Goal: Transaction & Acquisition: Purchase product/service

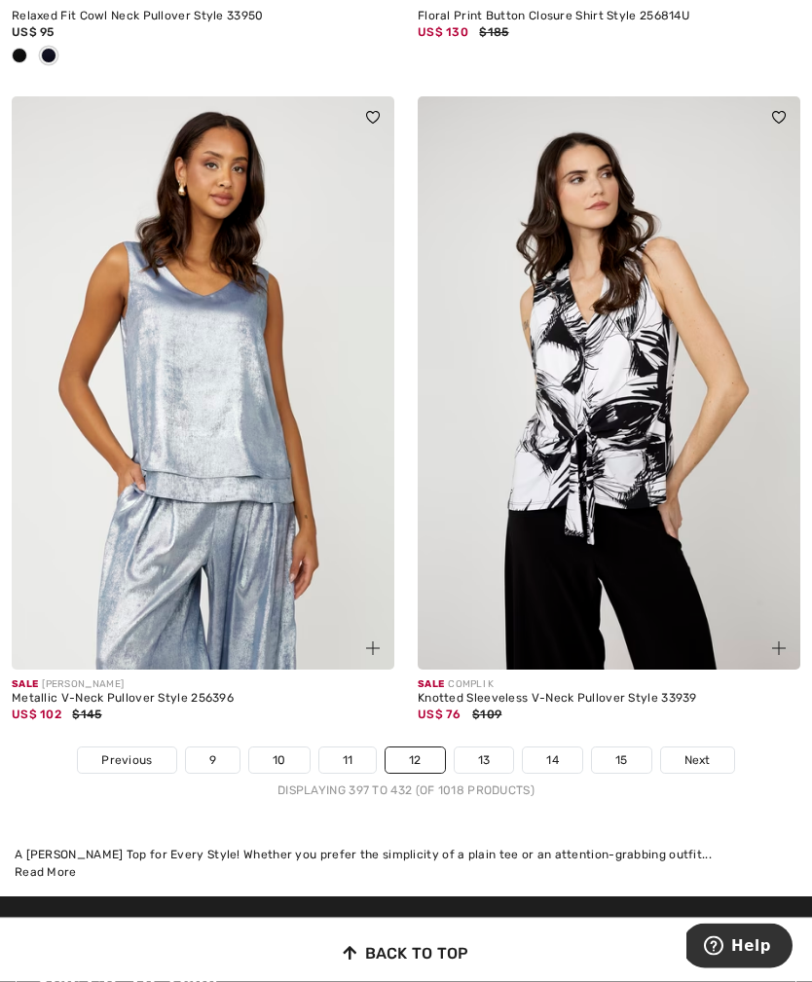
scroll to position [11747, 0]
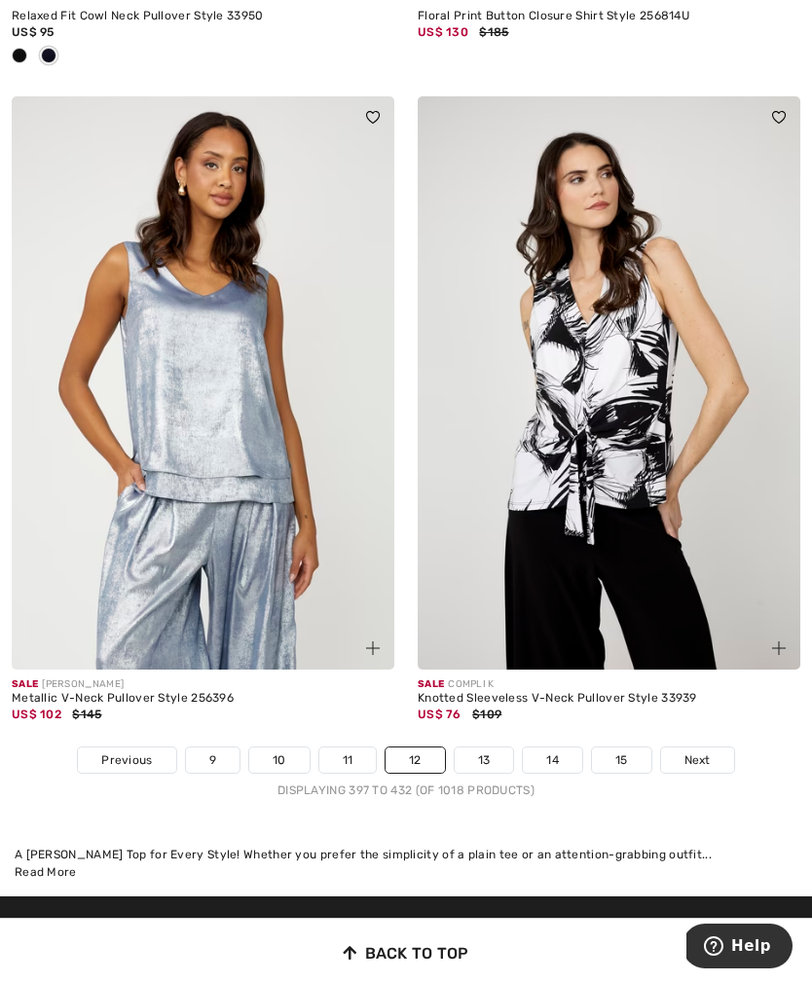
click at [480, 748] on link "13" at bounding box center [484, 760] width 59 height 25
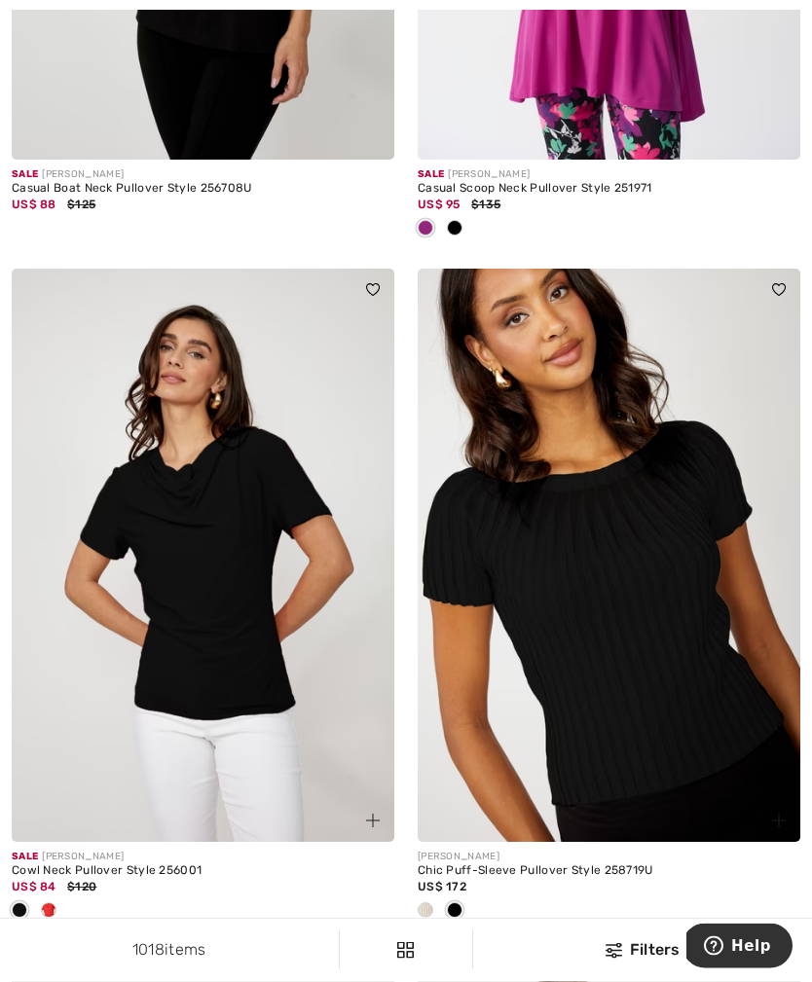
scroll to position [1289, 0]
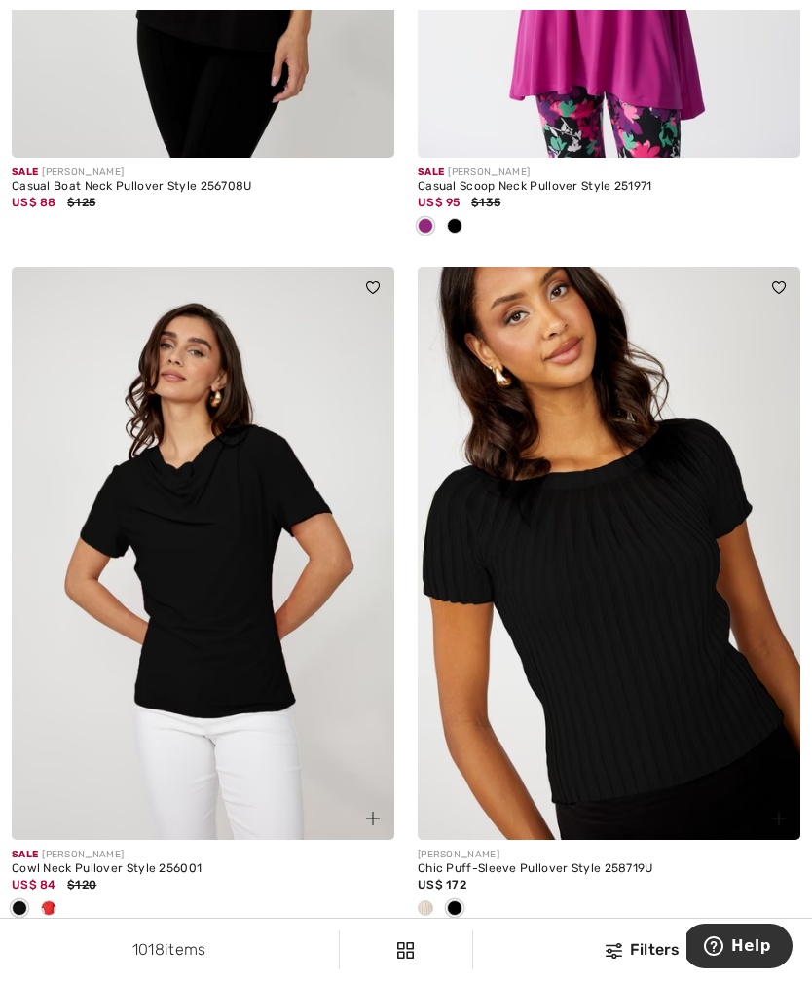
click at [202, 608] on img at bounding box center [203, 554] width 383 height 574
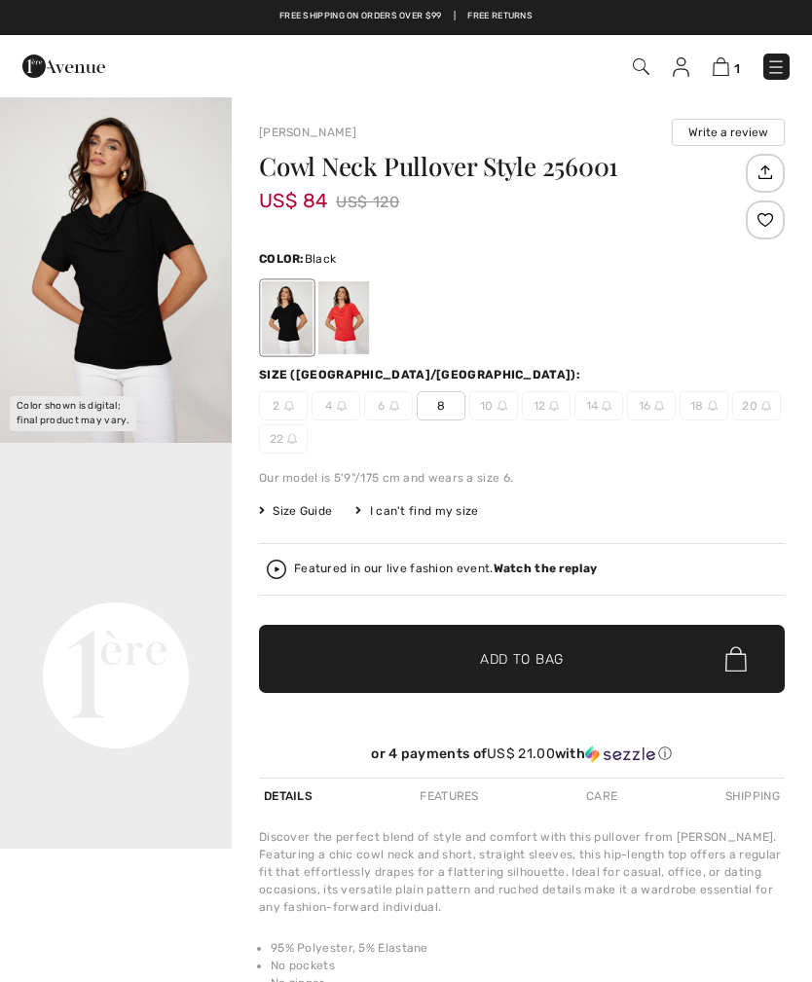
checkbox input "true"
click at [334, 303] on div at bounding box center [343, 317] width 51 height 73
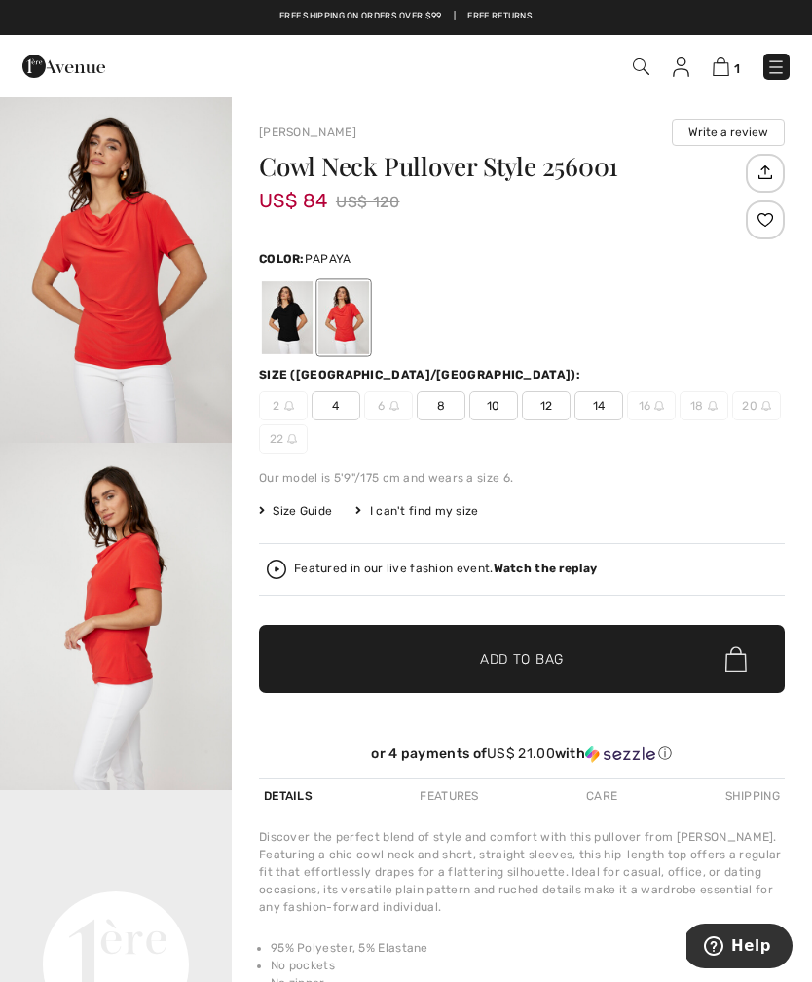
click at [538, 404] on span "12" at bounding box center [546, 405] width 49 height 29
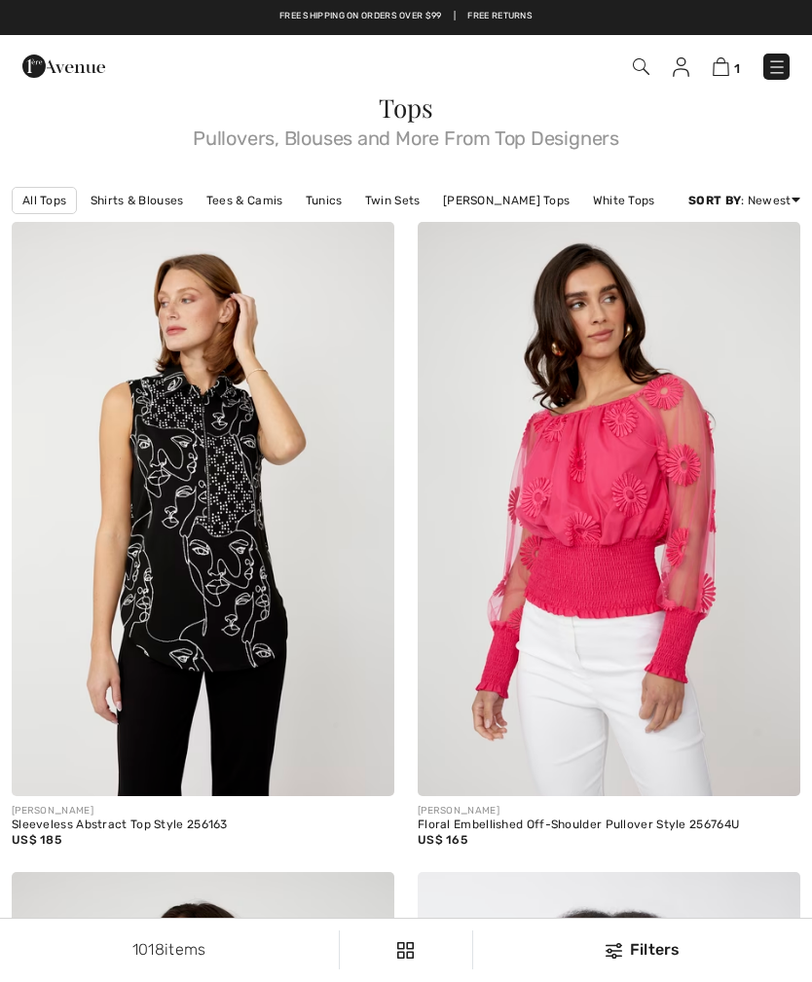
checkbox input "true"
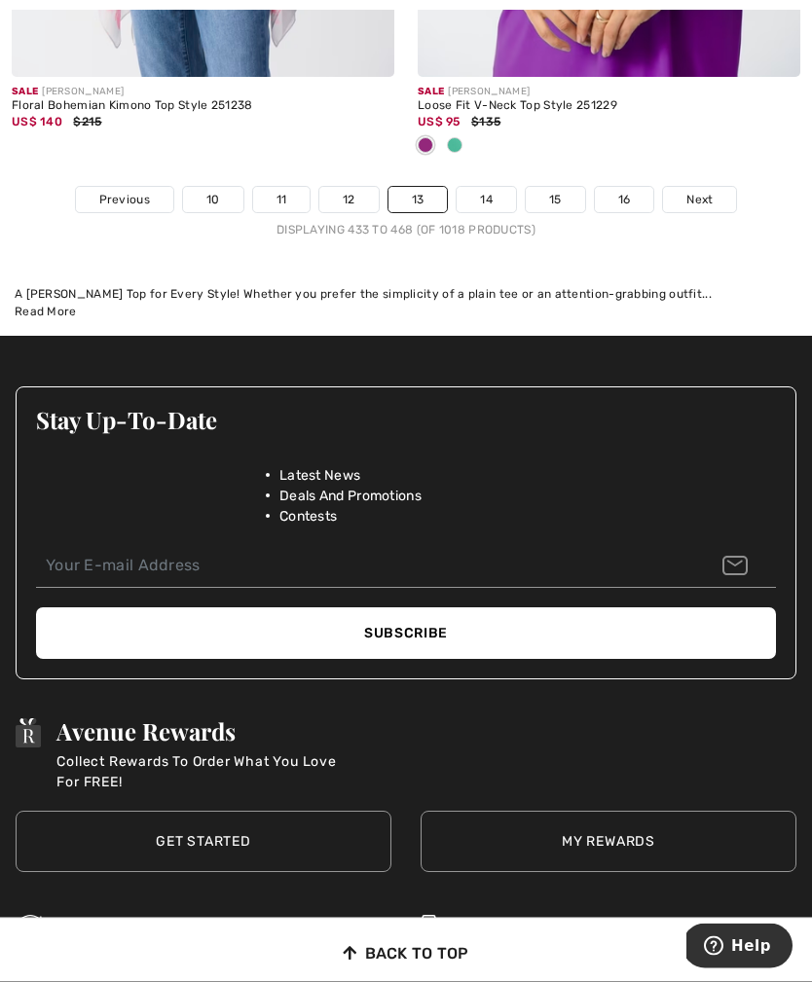
scroll to position [12276, 0]
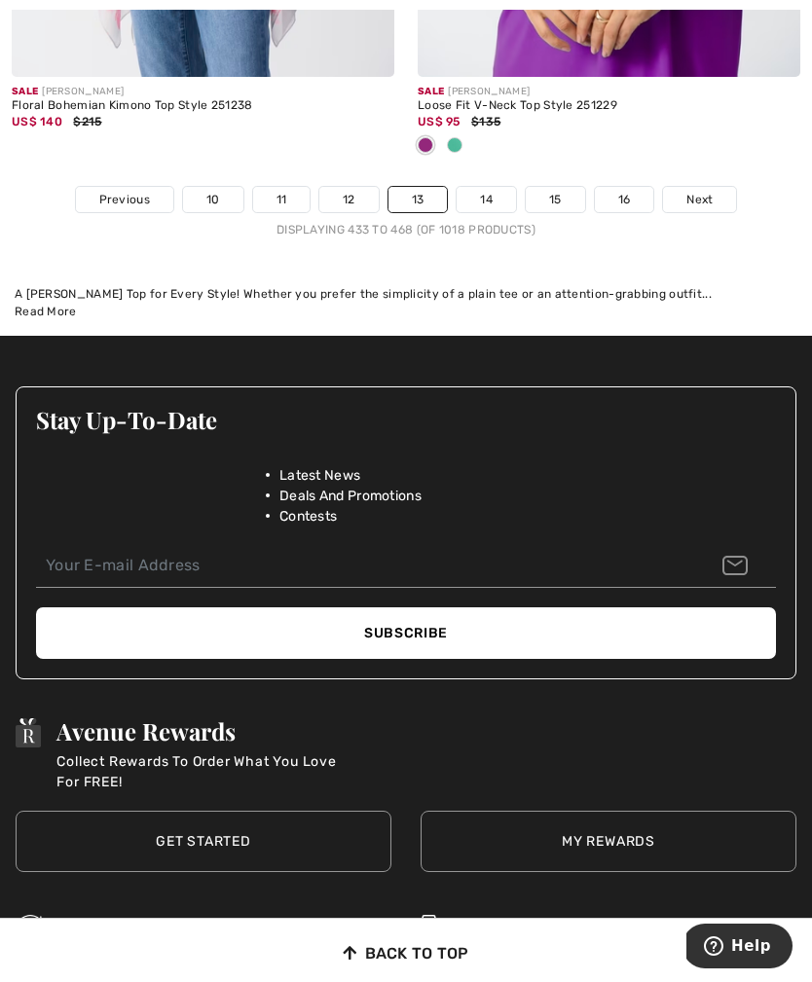
click at [479, 187] on link "14" at bounding box center [486, 199] width 59 height 25
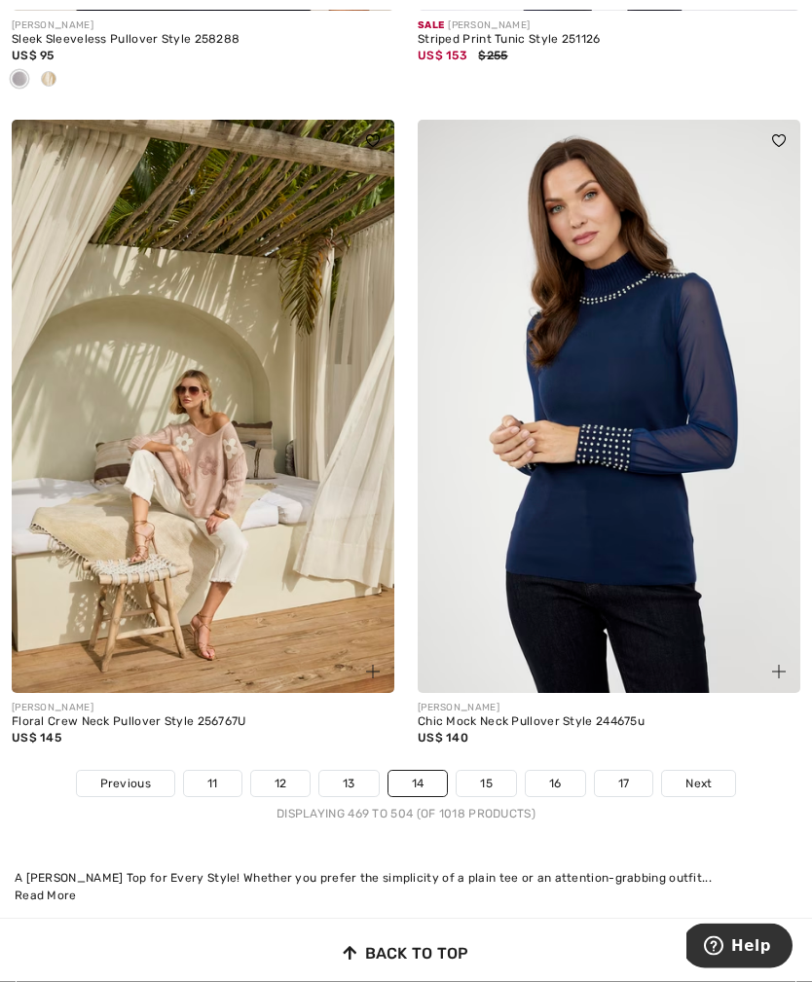
scroll to position [11692, 0]
click at [486, 771] on link "15" at bounding box center [486, 783] width 59 height 25
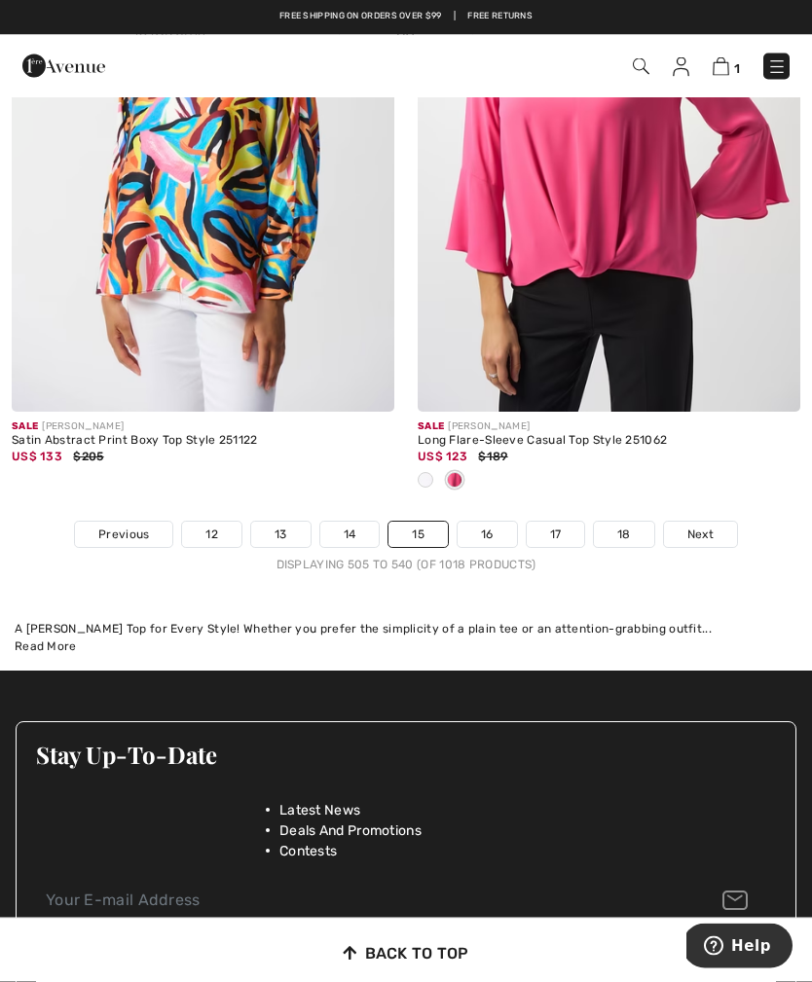
scroll to position [12150, 0]
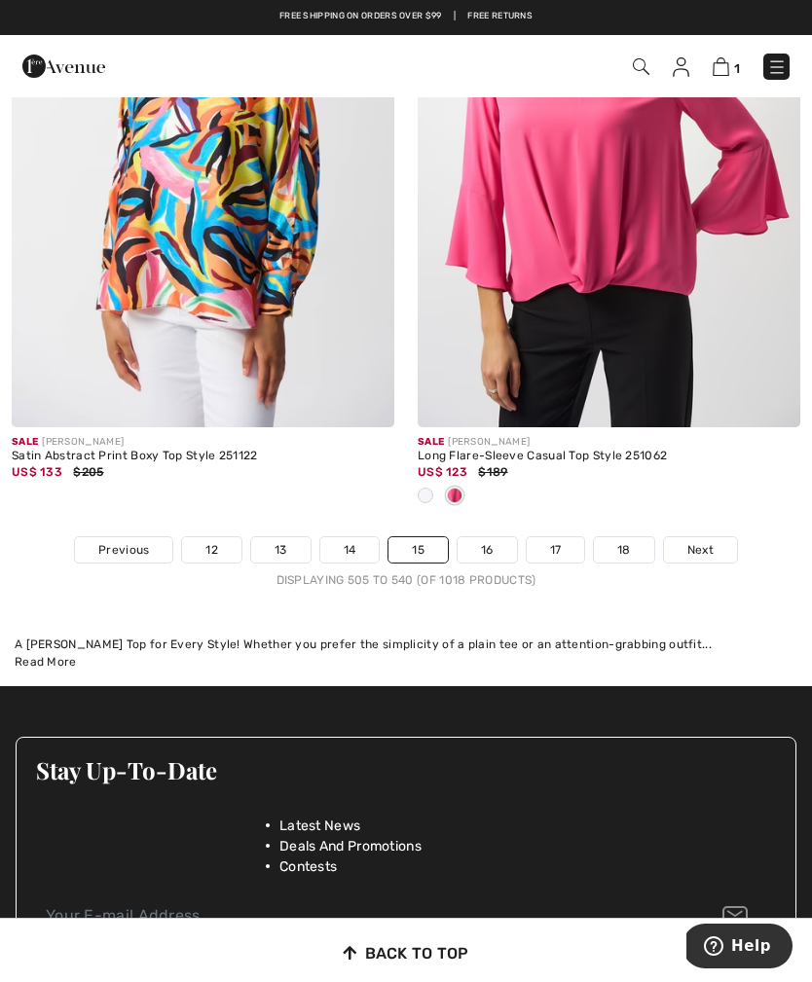
click at [482, 537] on link "16" at bounding box center [487, 549] width 59 height 25
click at [495, 537] on link "16" at bounding box center [487, 549] width 59 height 25
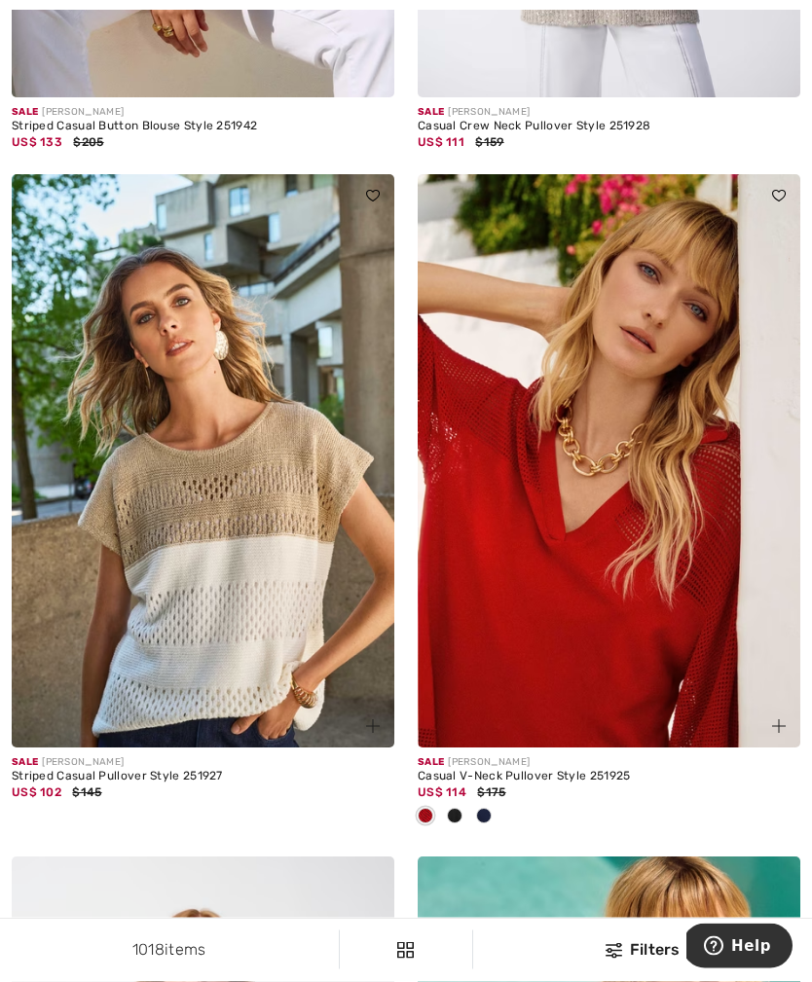
scroll to position [2066, 0]
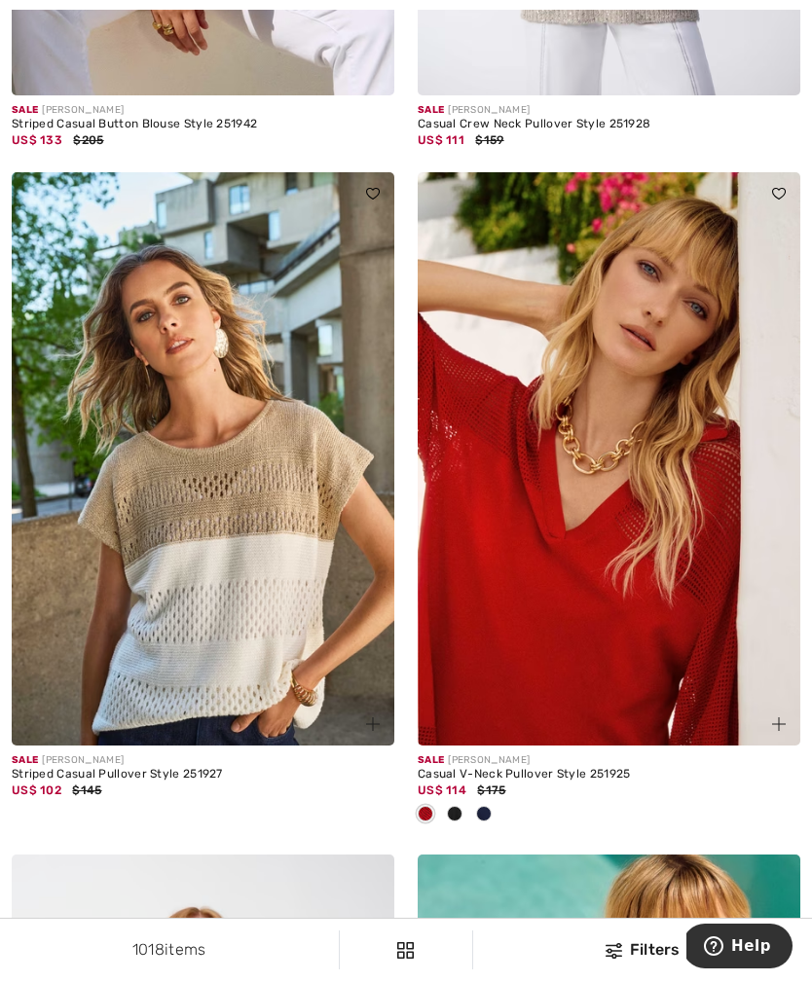
click at [617, 553] on img at bounding box center [609, 459] width 383 height 574
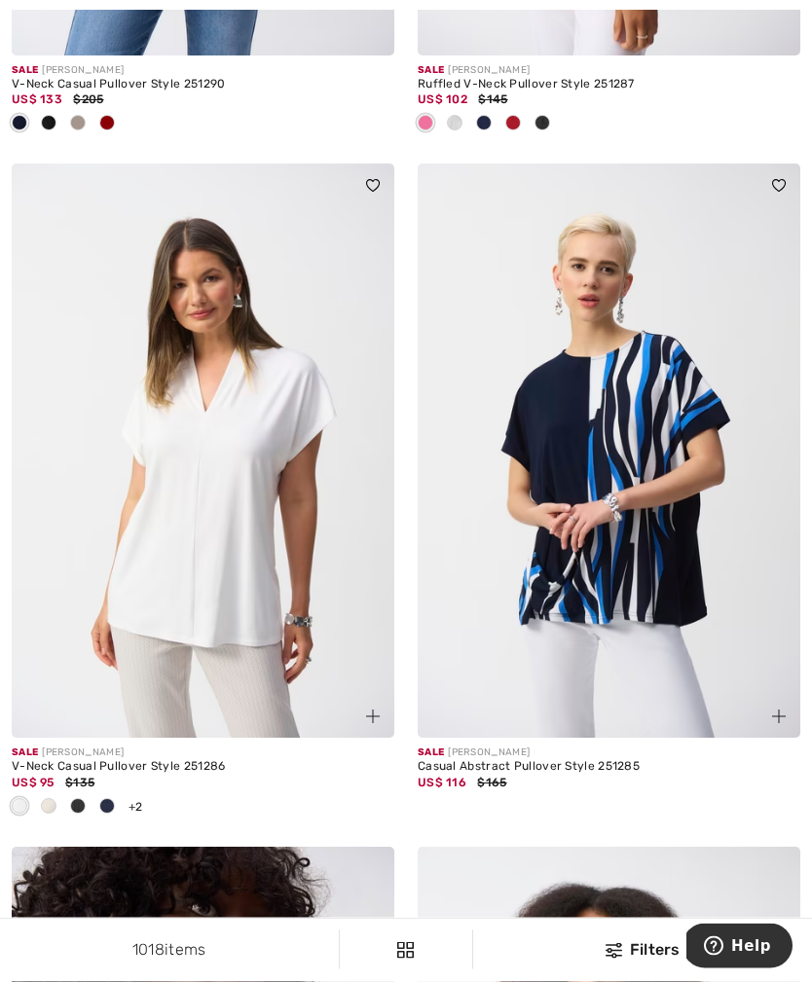
scroll to position [4942, 0]
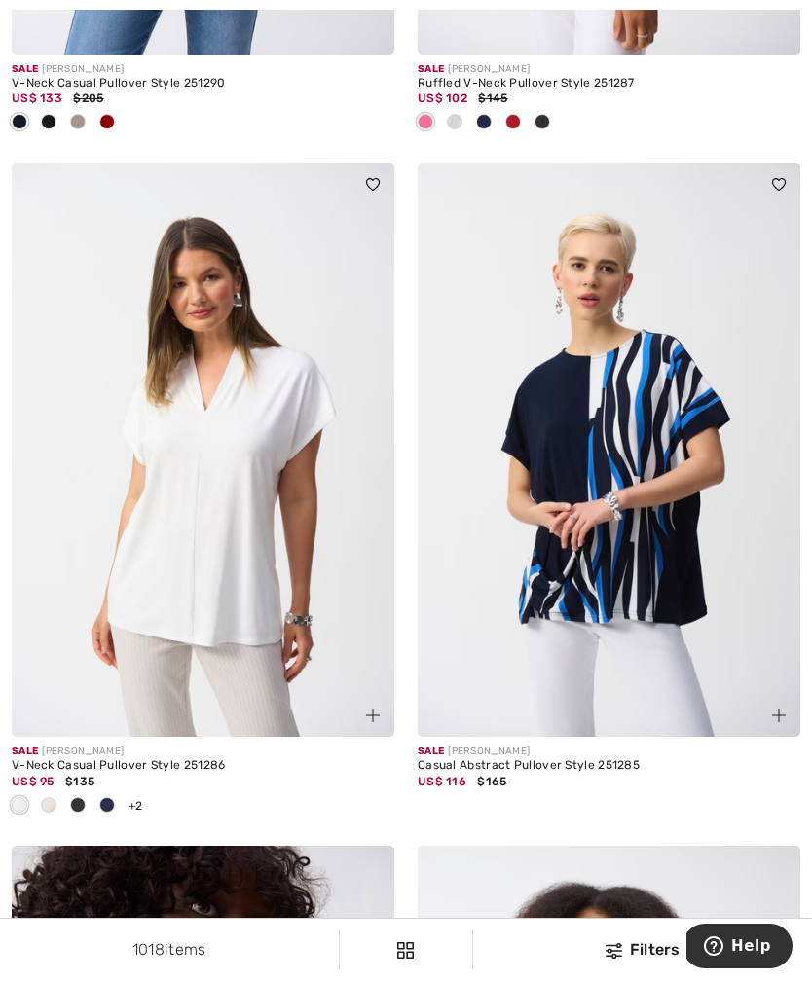
click at [208, 529] on img at bounding box center [203, 450] width 383 height 574
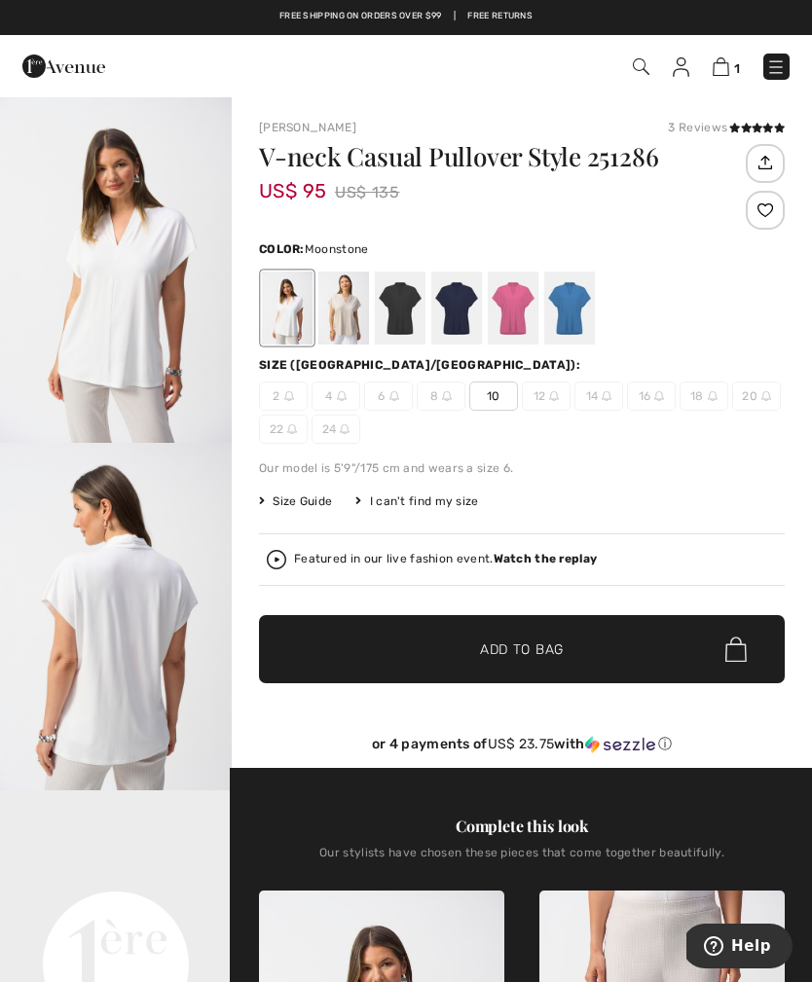
click at [343, 297] on div at bounding box center [343, 308] width 51 height 73
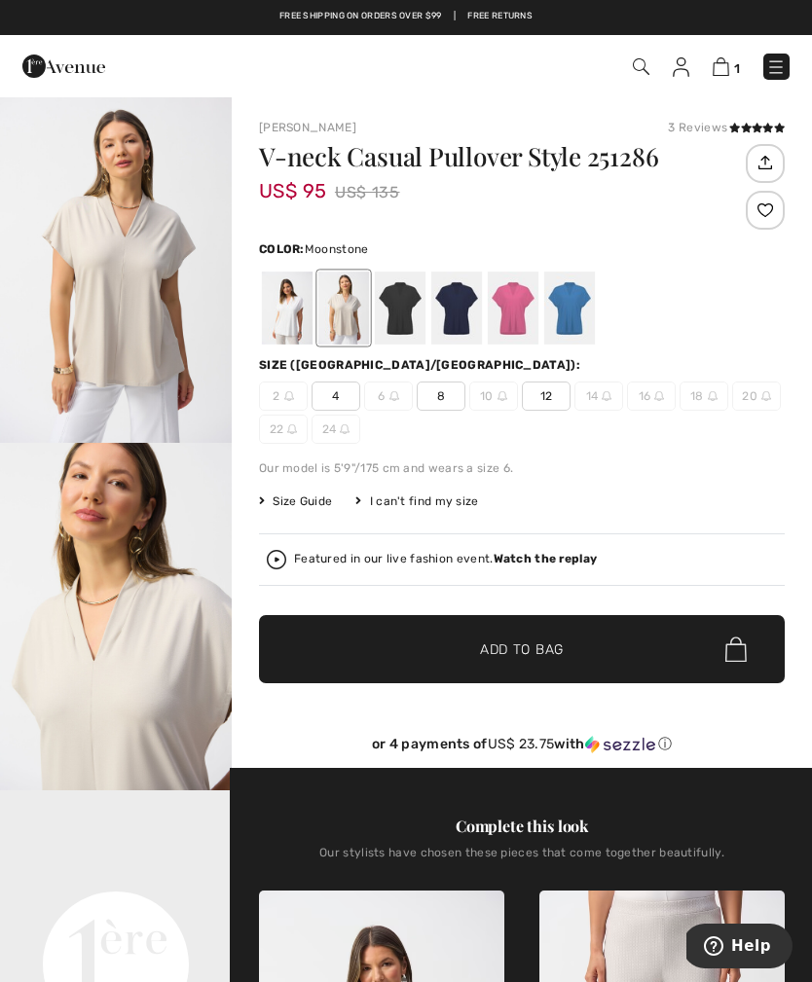
click at [535, 389] on span "12" at bounding box center [546, 396] width 49 height 29
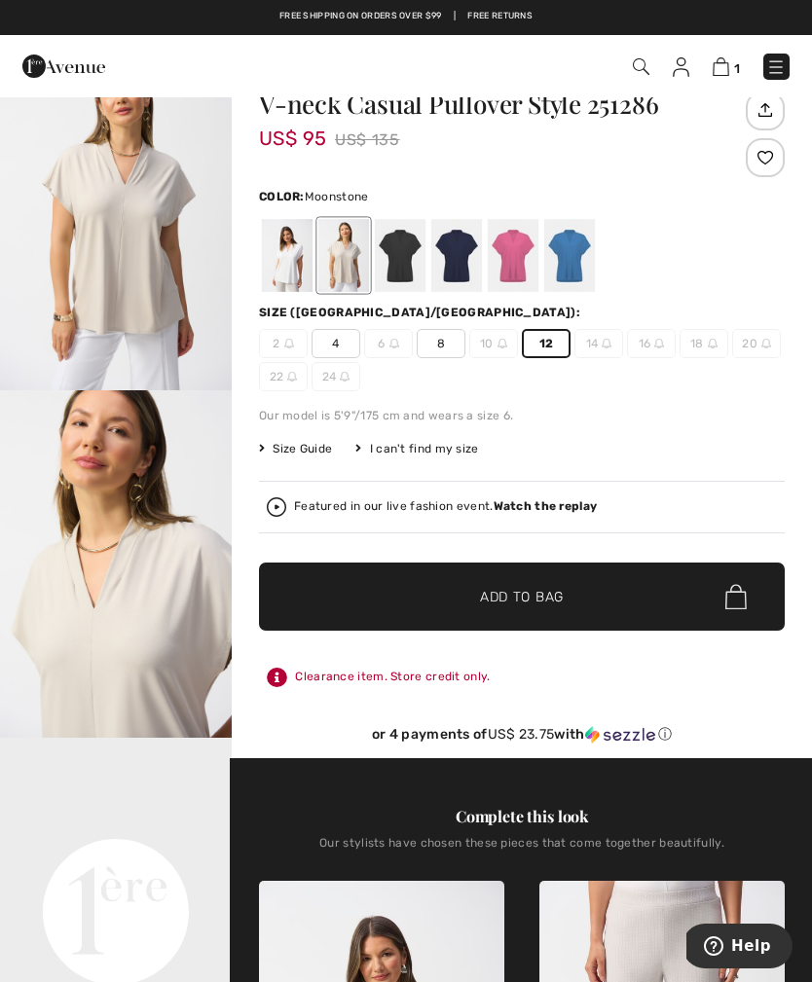
scroll to position [60, 0]
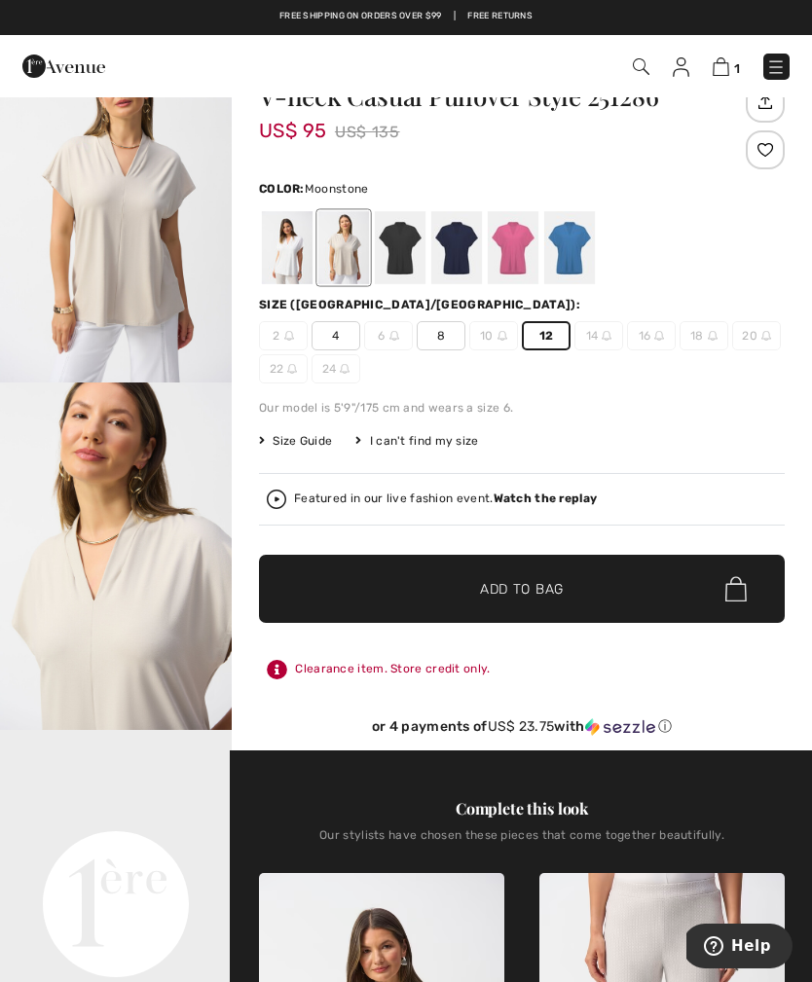
click at [510, 577] on span "✔ Added to Bag Add to Bag" at bounding box center [522, 589] width 526 height 68
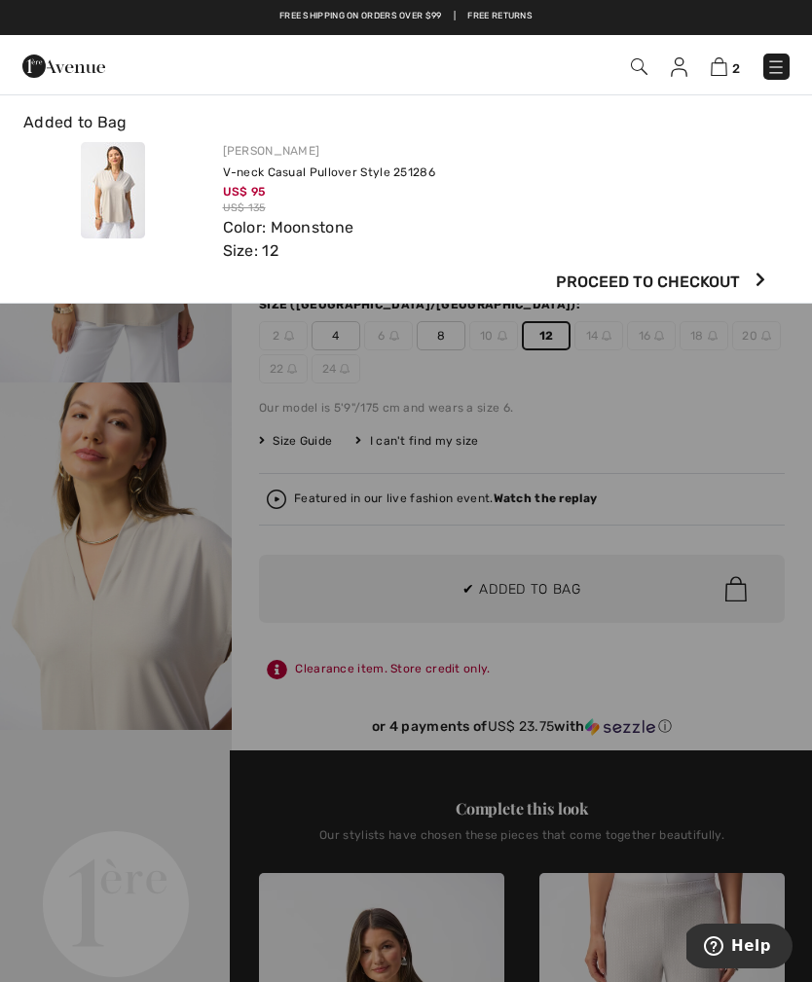
scroll to position [0, 0]
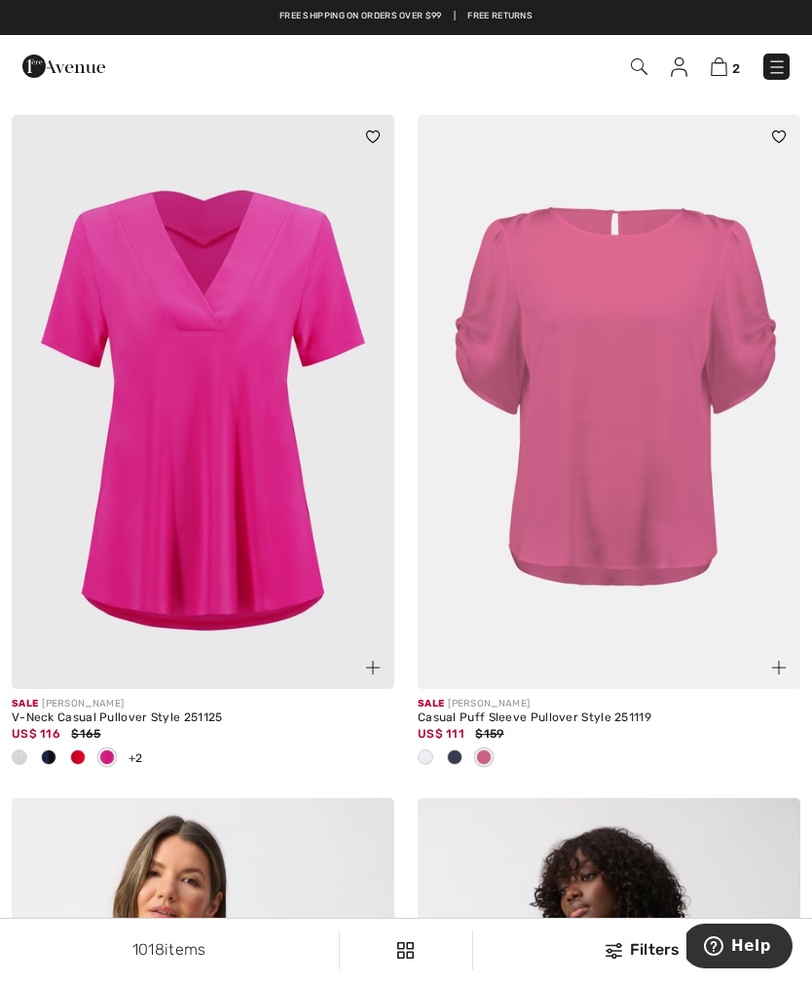
scroll to position [11173, 0]
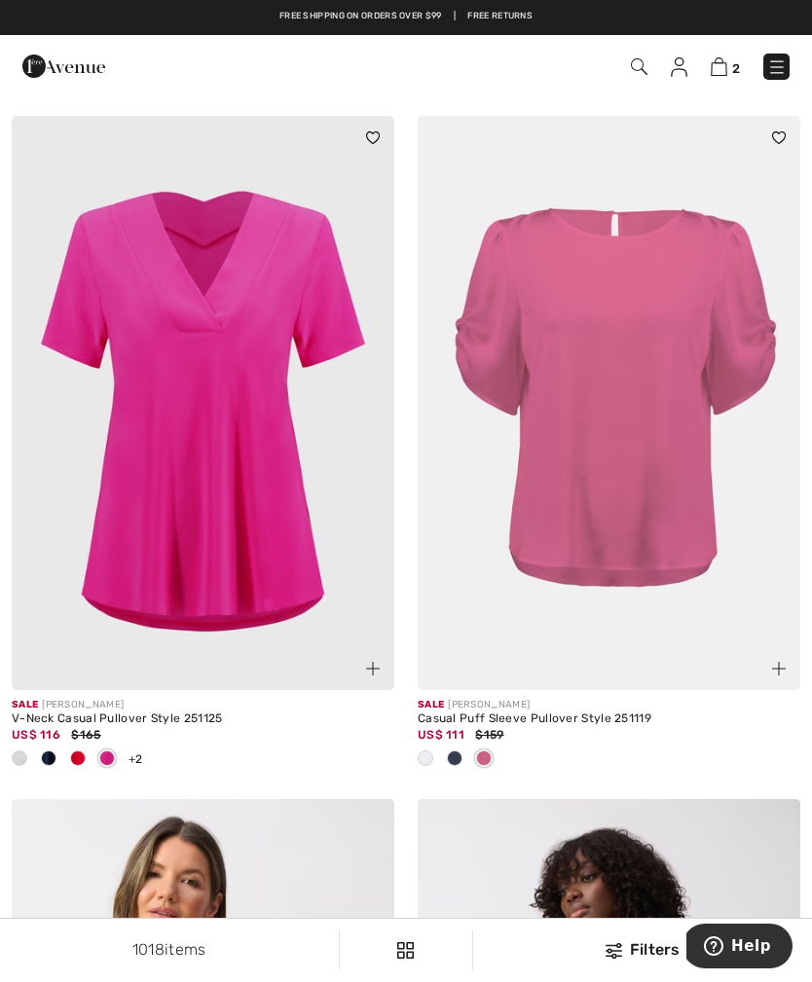
click at [200, 409] on img at bounding box center [203, 403] width 383 height 574
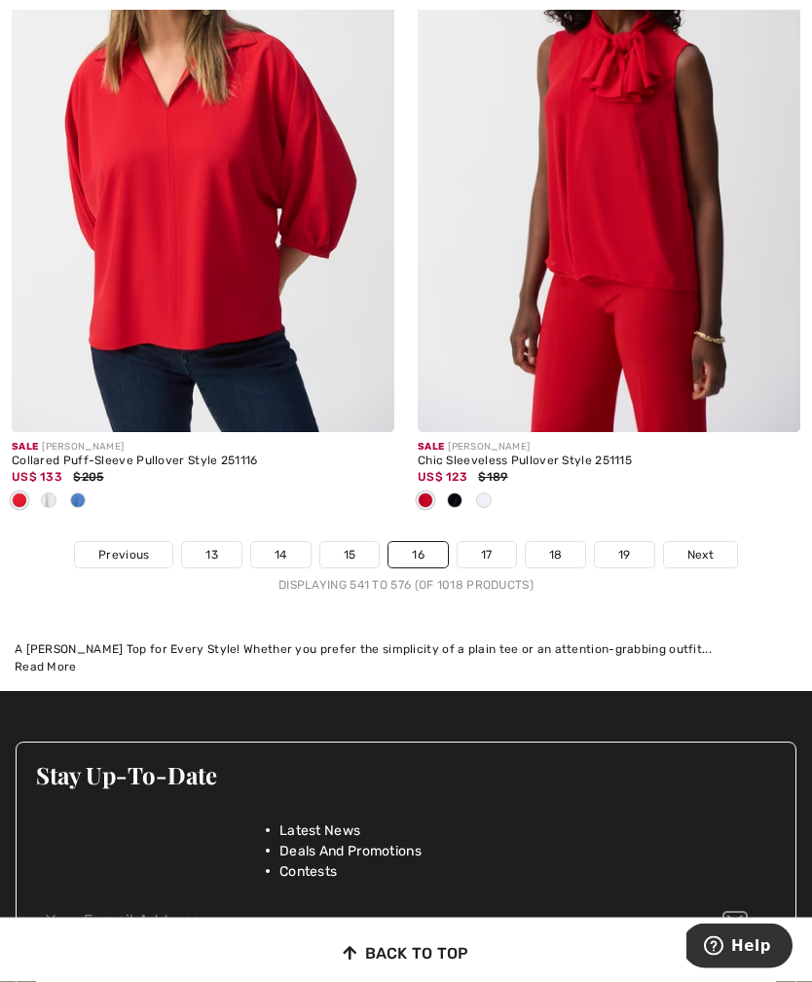
scroll to position [12113, 0]
click at [468, 550] on link "17" at bounding box center [487, 554] width 58 height 25
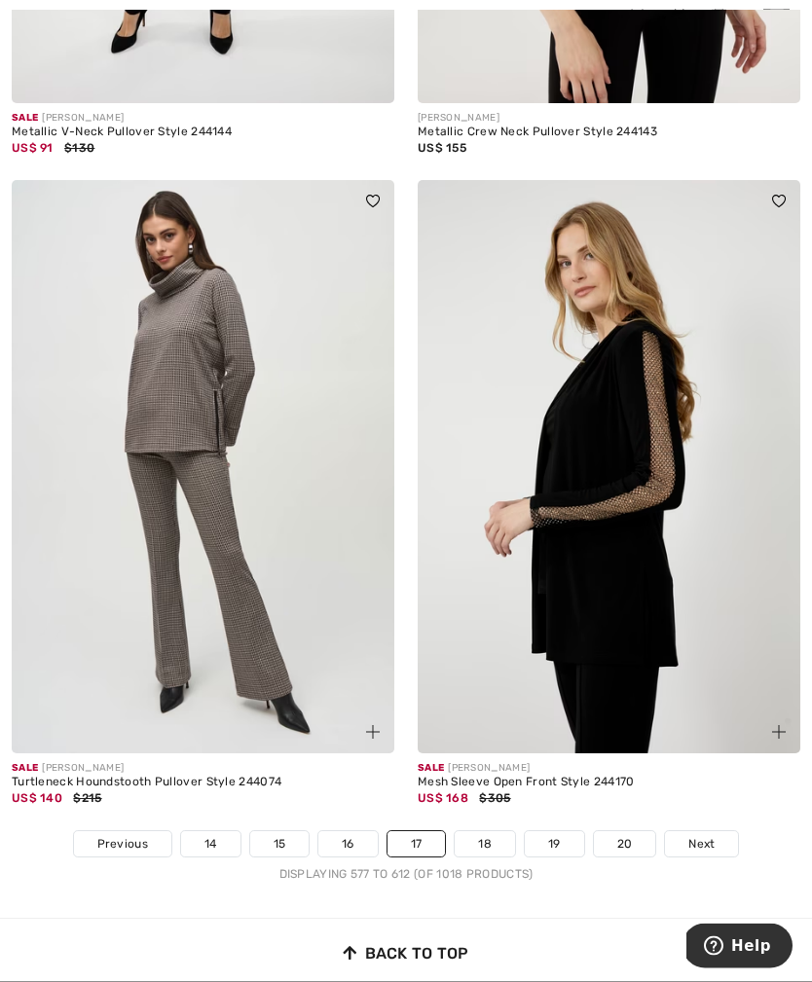
scroll to position [11631, 0]
click at [473, 831] on link "18" at bounding box center [485, 843] width 60 height 25
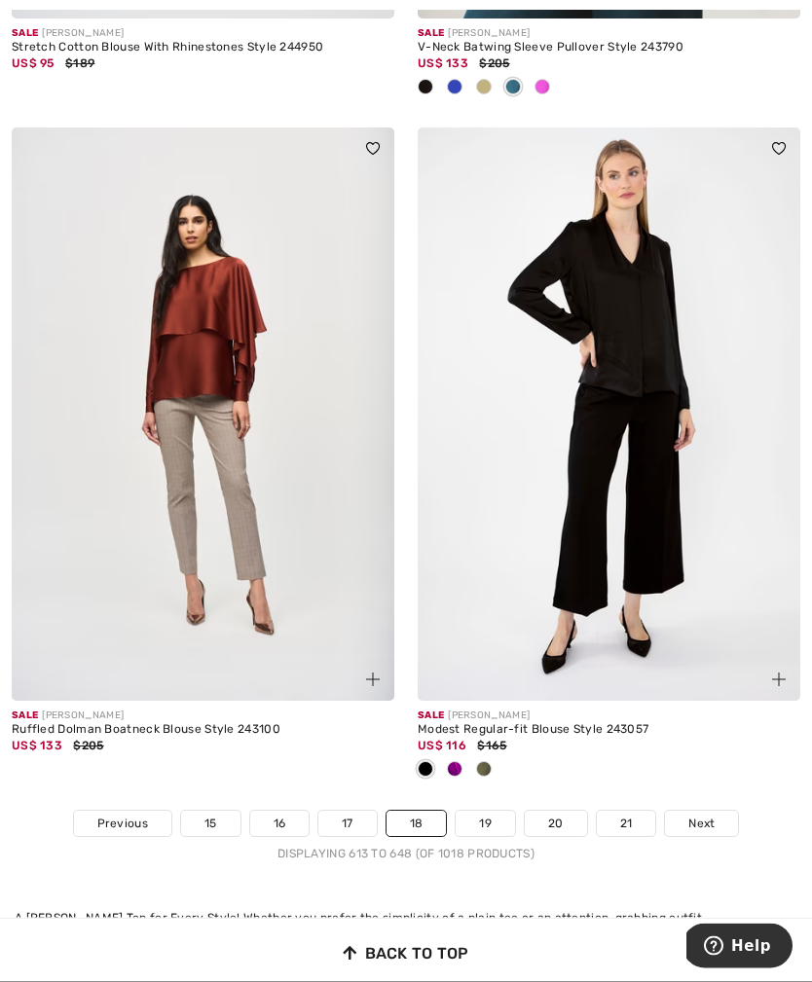
scroll to position [11716, 0]
click at [480, 811] on link "19" at bounding box center [485, 823] width 59 height 25
click at [472, 811] on link "19" at bounding box center [485, 823] width 59 height 25
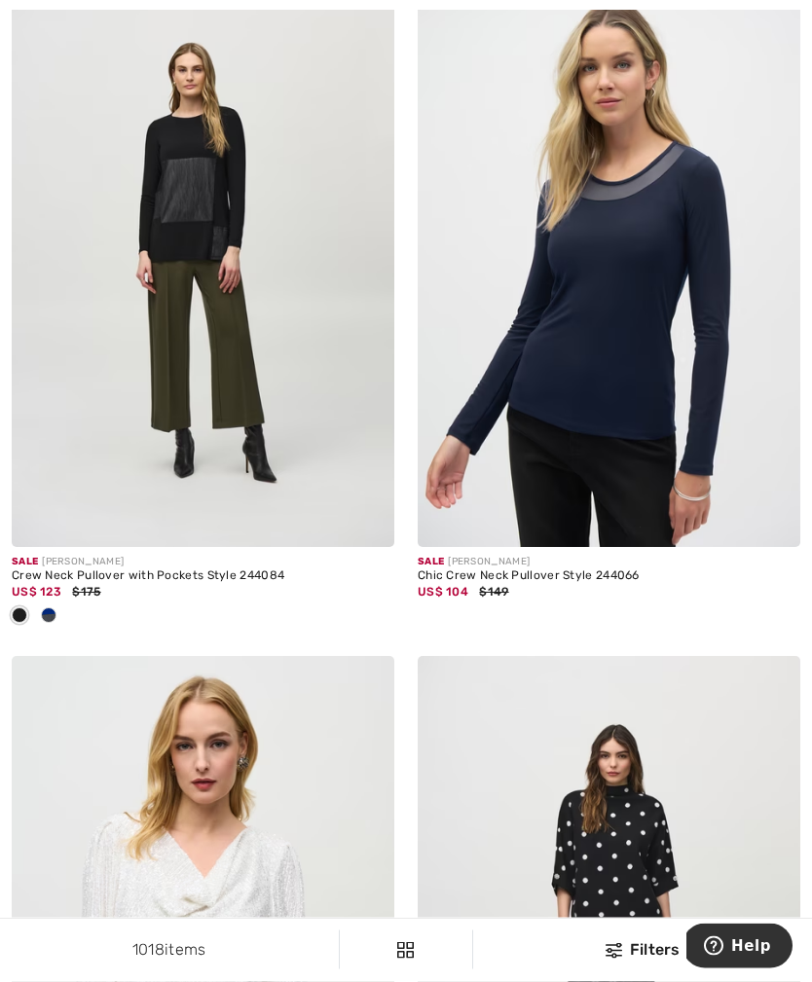
scroll to position [6432, 0]
